Goal: Information Seeking & Learning: Find specific fact

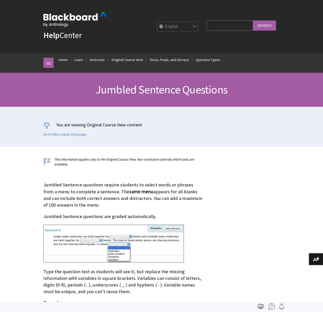
scroll to position [932, 0]
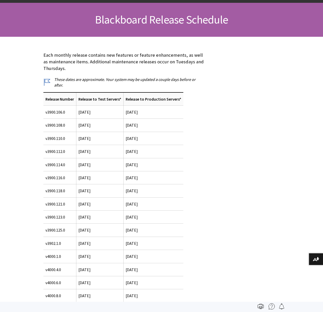
scroll to position [143, 0]
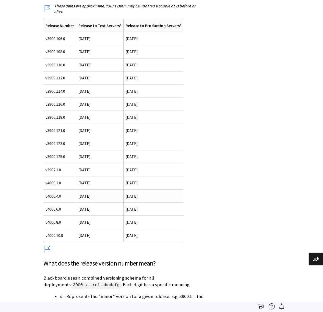
click at [135, 189] on td "[DATE]" at bounding box center [153, 195] width 60 height 13
copy td "[DATE]"
